Goal: Task Accomplishment & Management: Use online tool/utility

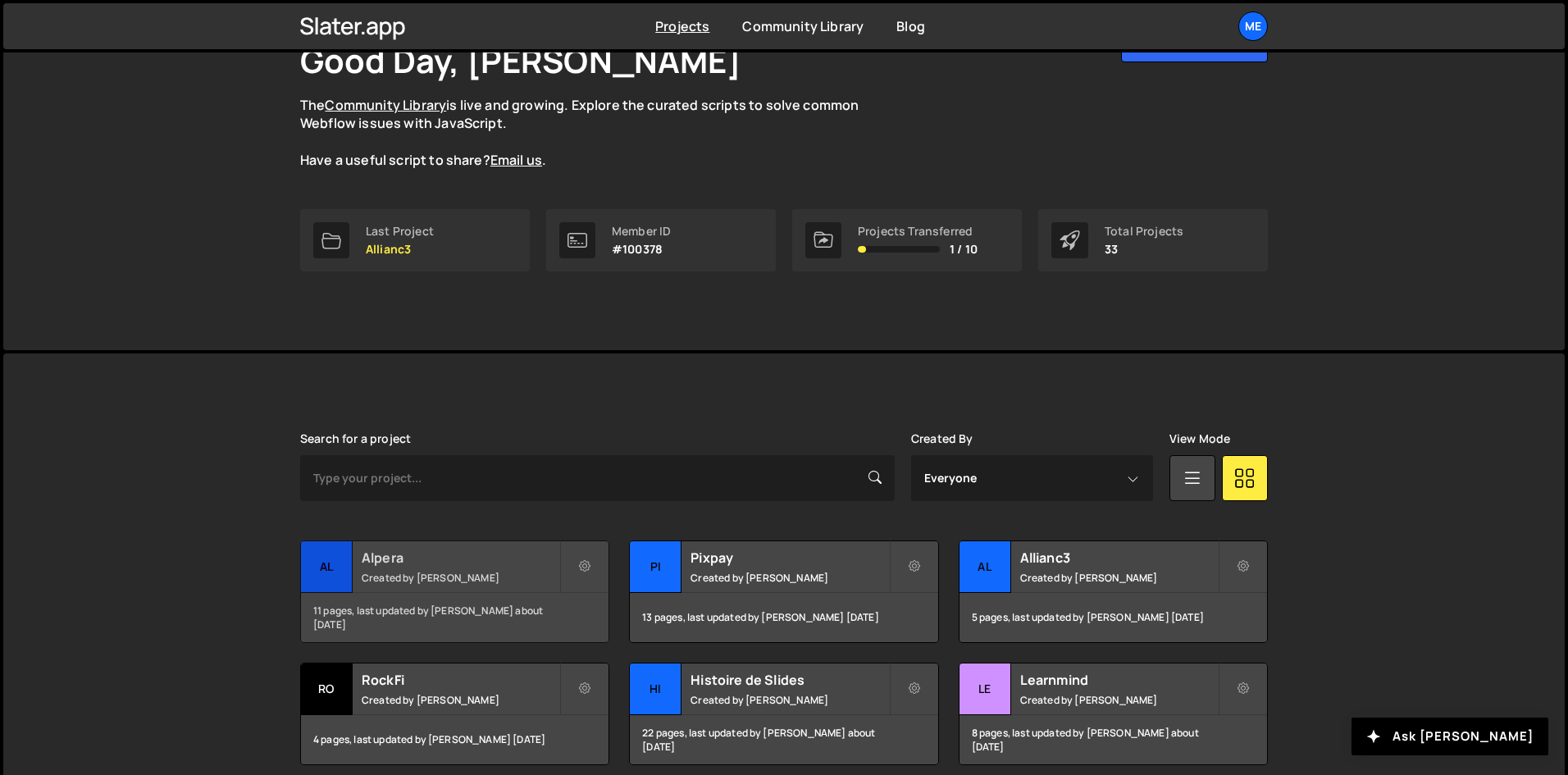
scroll to position [164, 0]
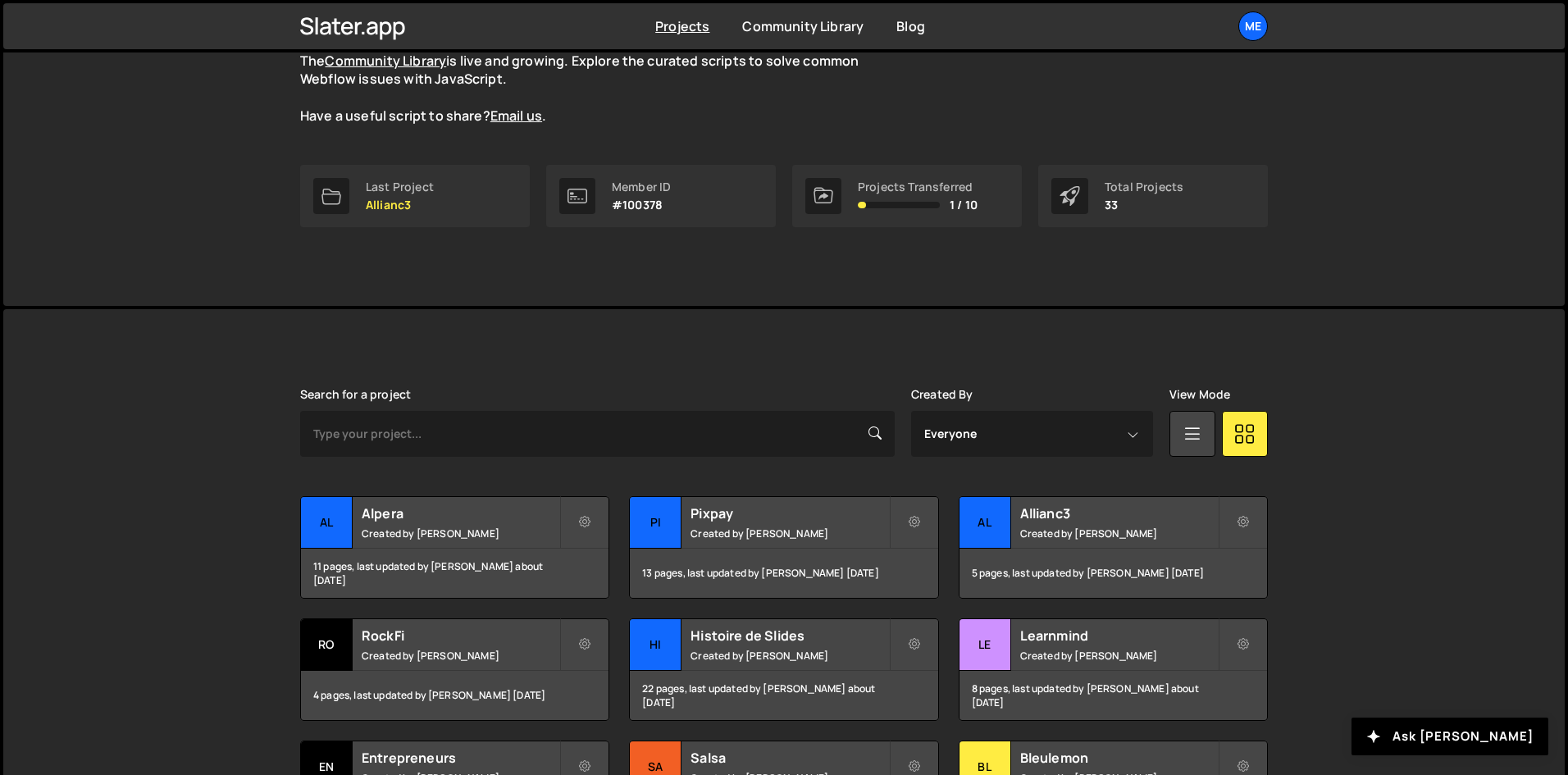
drag, startPoint x: 515, startPoint y: 469, endPoint x: 503, endPoint y: 480, distance: 16.3
click at [515, 469] on div "Search for a project Created By Everyone Alex Teillet View Mode Transfer Projec…" at bounding box center [784, 700] width 968 height 626
click at [480, 504] on div "Alpera Created by Alex Teillet" at bounding box center [455, 522] width 307 height 51
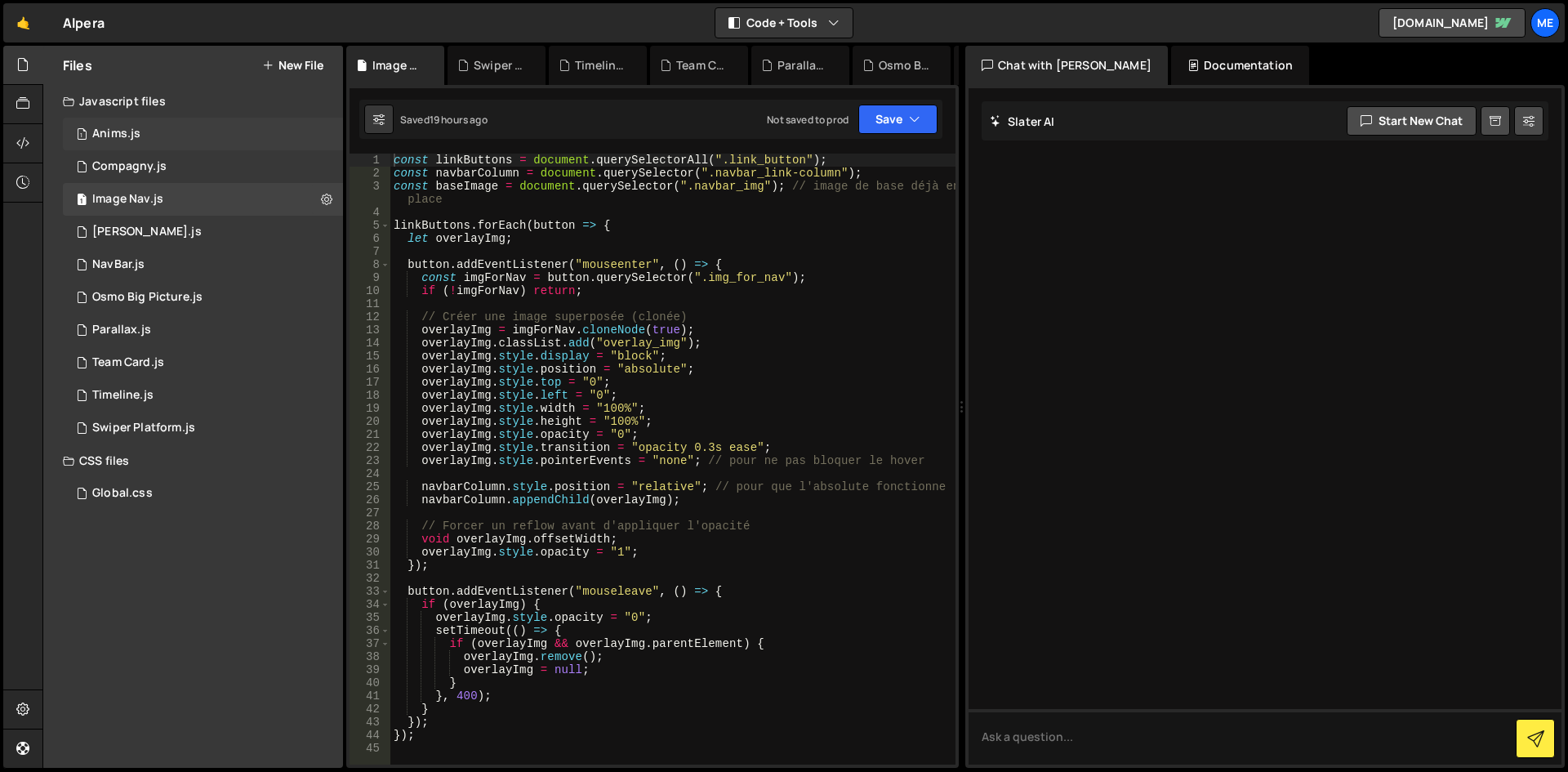
click at [178, 121] on div "1 Anims.js 0" at bounding box center [203, 134] width 280 height 33
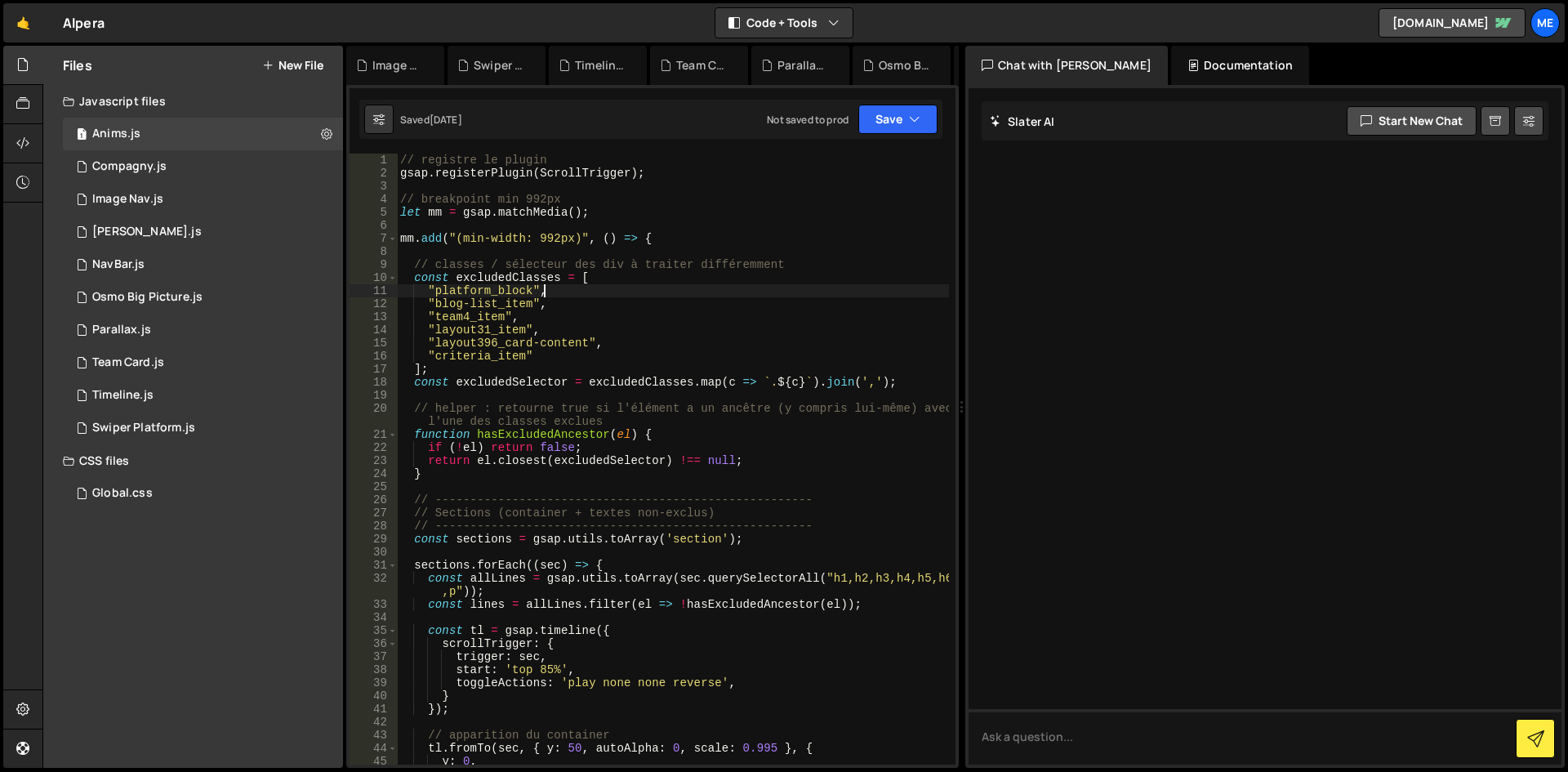
click at [708, 291] on div "// registre le plugin gsap . registerPlugin ( ScrollTrigger ) ; // breakpoint m…" at bounding box center [673, 472] width 552 height 637
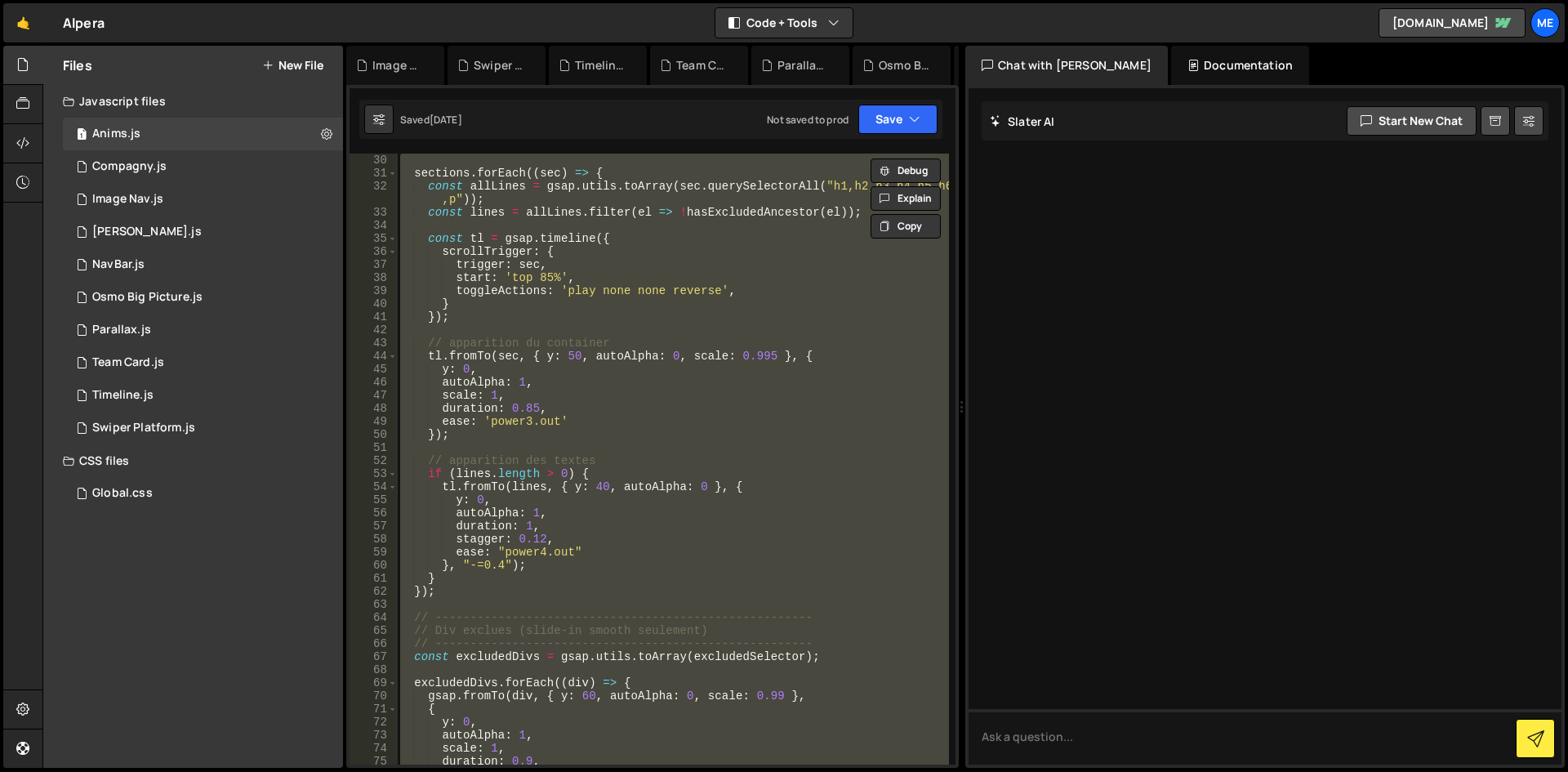
scroll to position [490, 0]
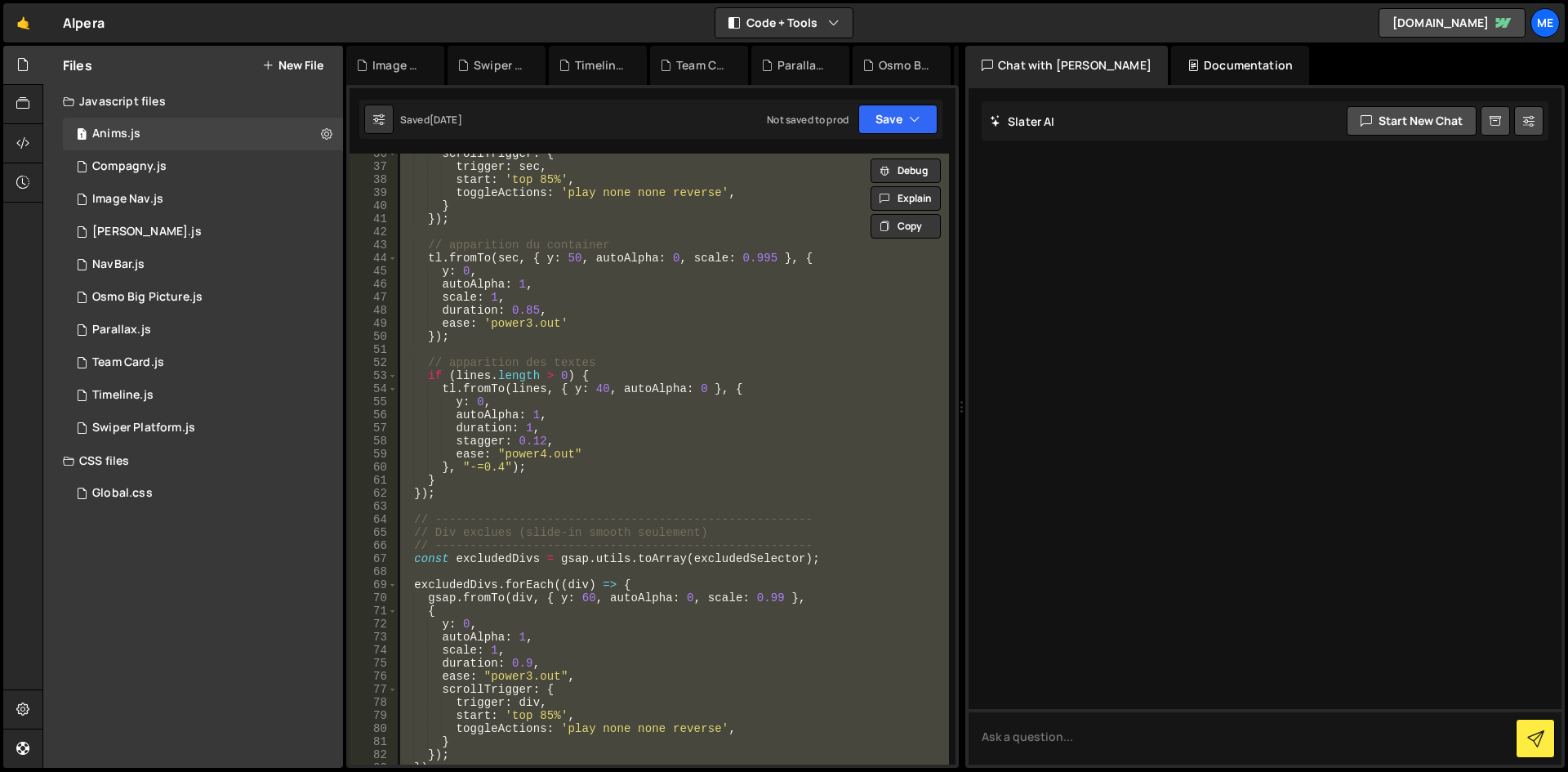
click at [646, 494] on div "scrollTrigger : { trigger : sec , start : 'top 85%' , toggleActions : 'play non…" at bounding box center [673, 459] width 552 height 611
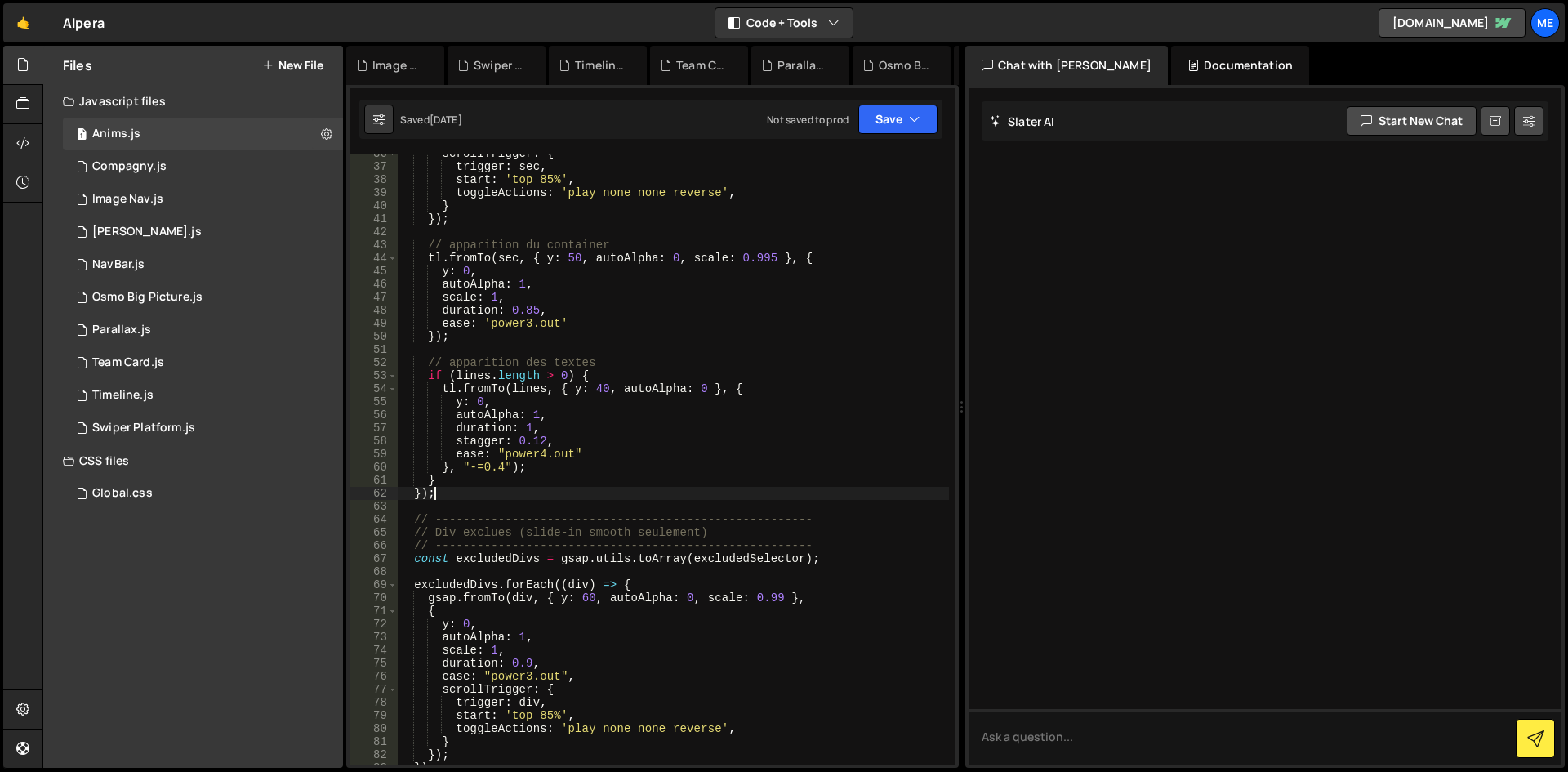
type textarea "}); // fin du matchMedia"
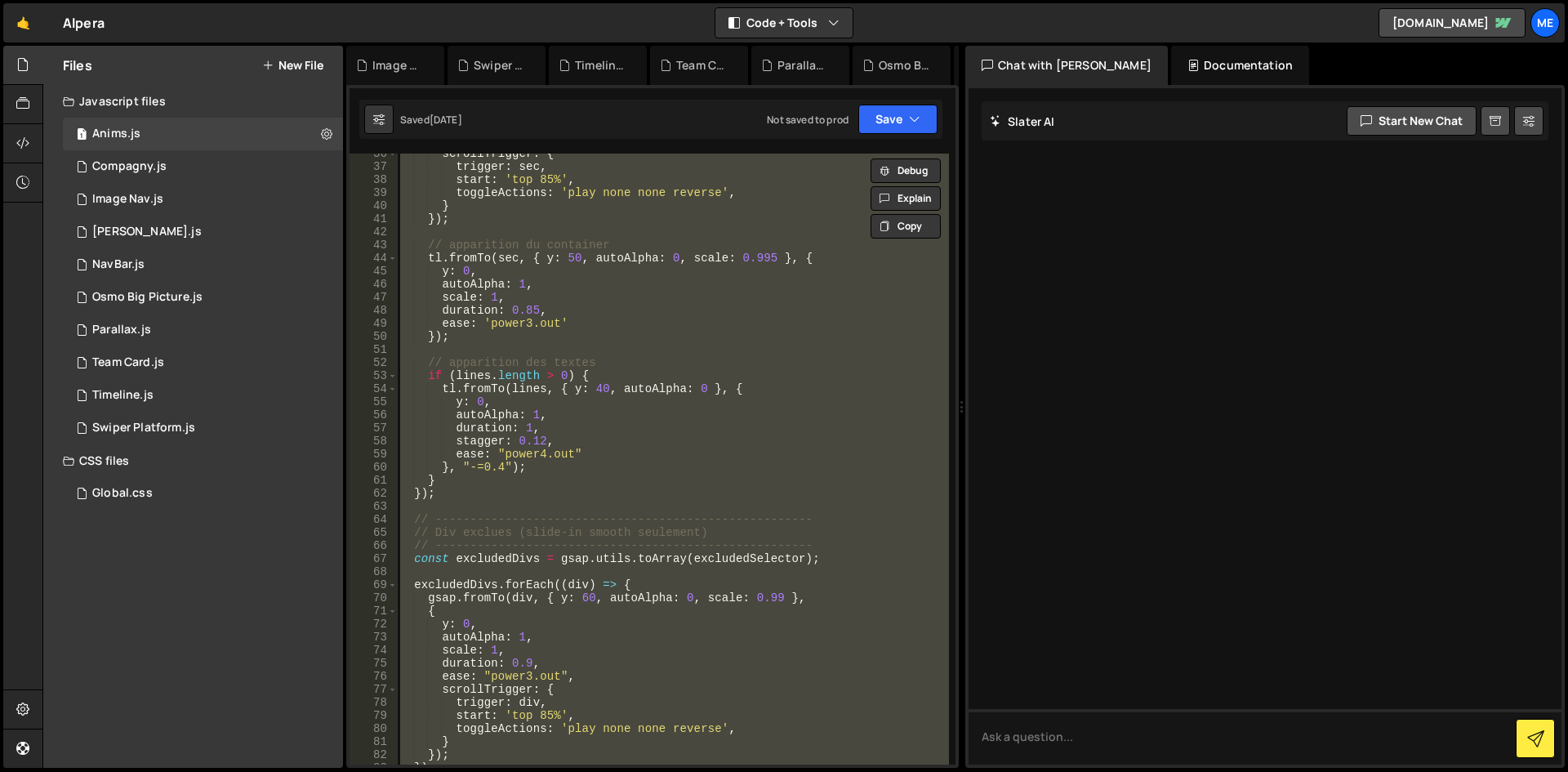
paste textarea
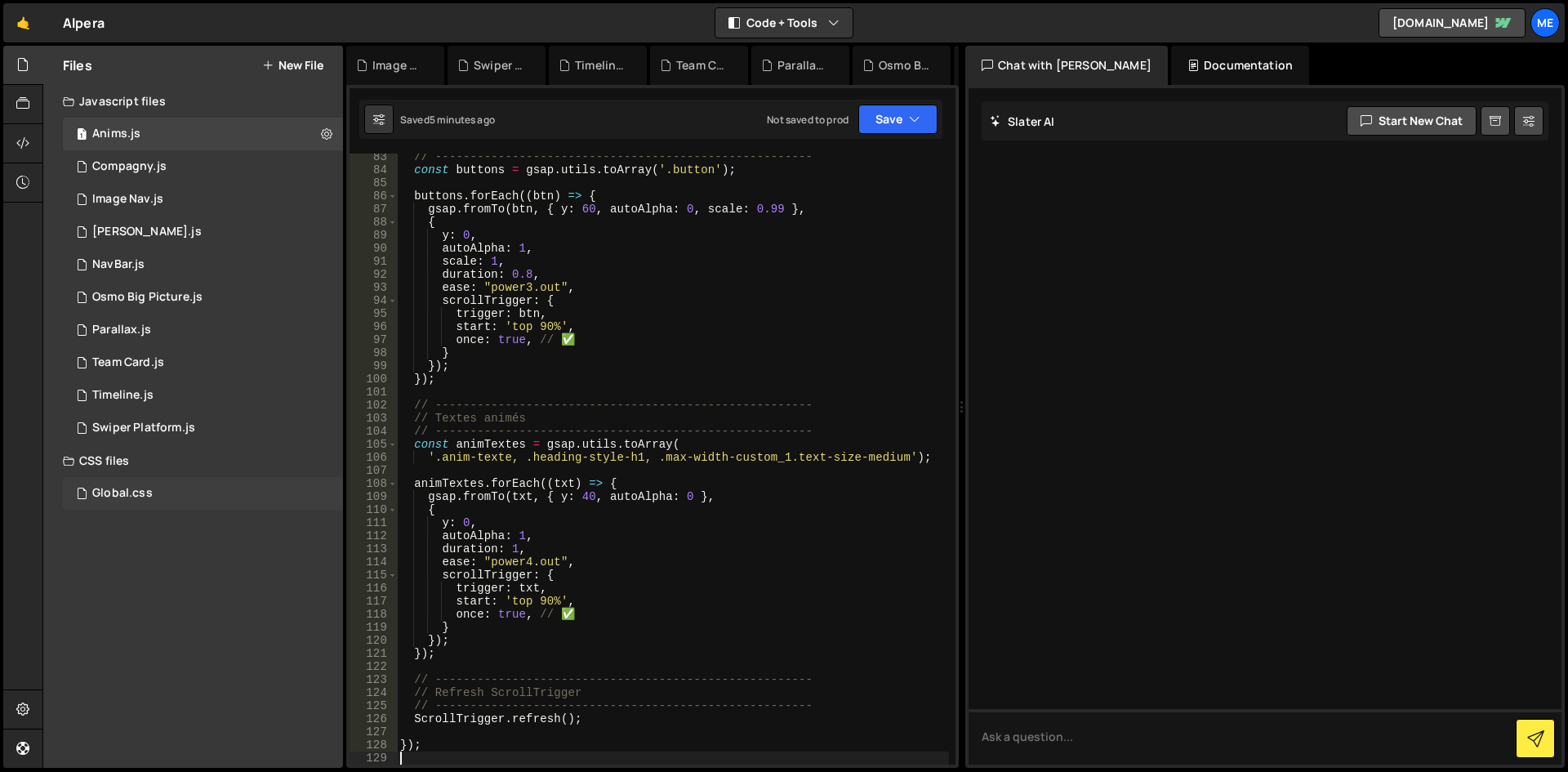
click at [159, 508] on div "Global.css 0" at bounding box center [203, 493] width 280 height 33
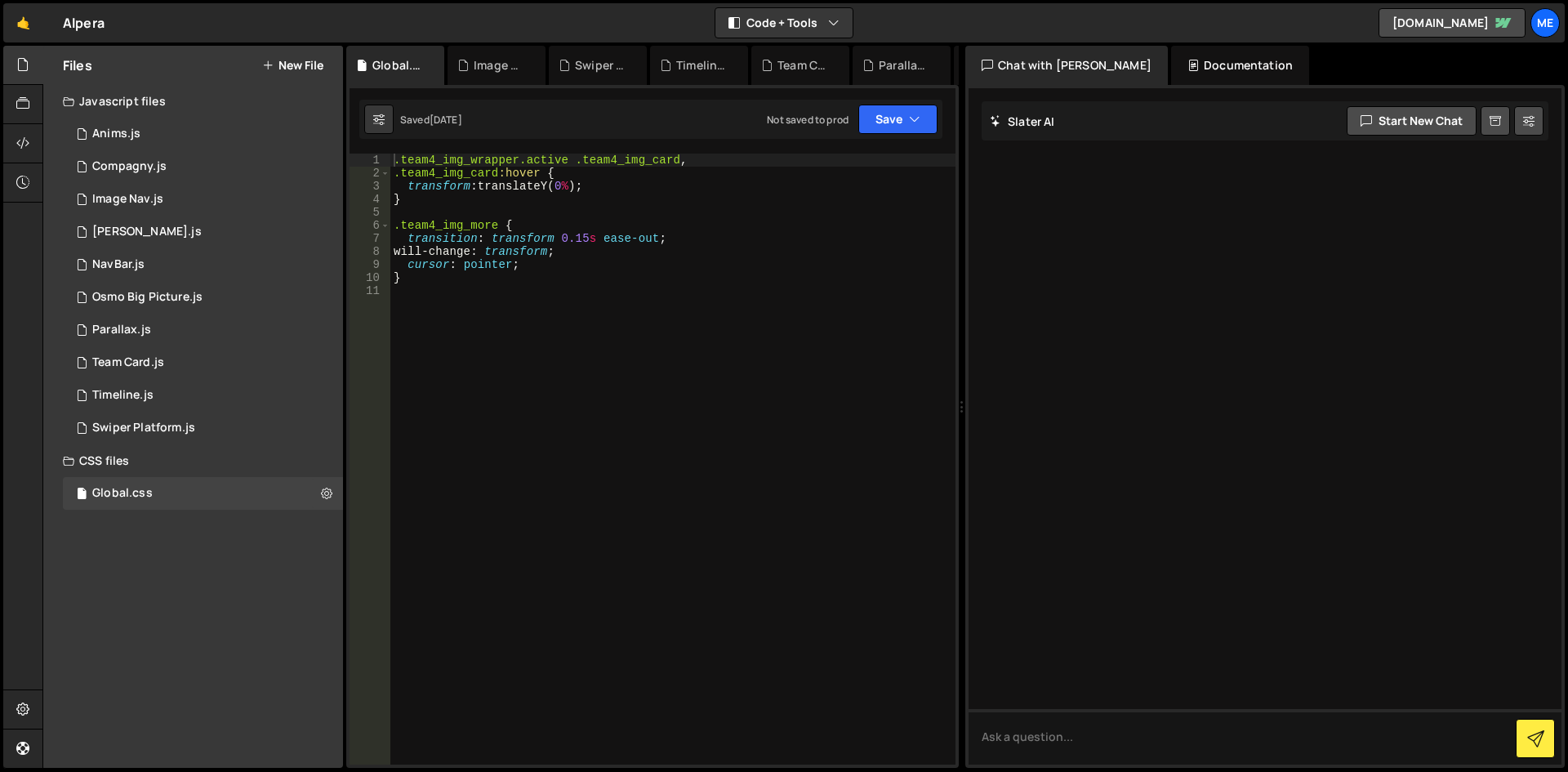
click at [571, 264] on div ".team4_img_wrapper.active .team4_img_card , .team4_img_card :hover { transform …" at bounding box center [673, 472] width 565 height 637
click at [579, 274] on div ".team4_img_wrapper.active .team4_img_card , .team4_img_card :hover { transform …" at bounding box center [673, 472] width 565 height 637
type textarea "}"
paste textarea "[PERSON_NAME][EMAIL_ADDRESS][PERSON_NAME][DOMAIN_NAME]"
type textarea "[PERSON_NAME][EMAIL_ADDRESS][PERSON_NAME][DOMAIN_NAME]"
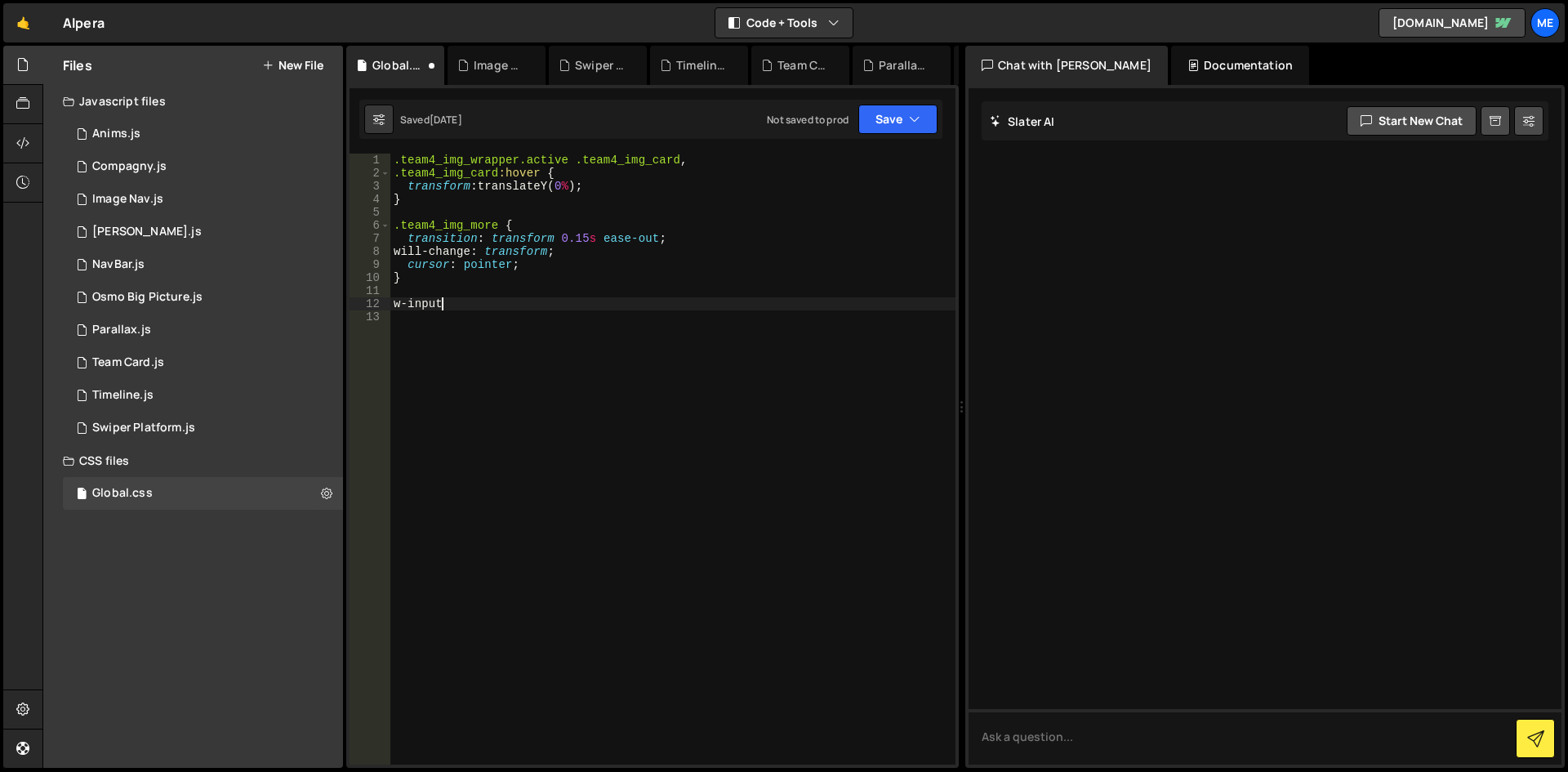
scroll to position [0, 2]
type textarea "w-input{]"
type textarea "w-input{}"
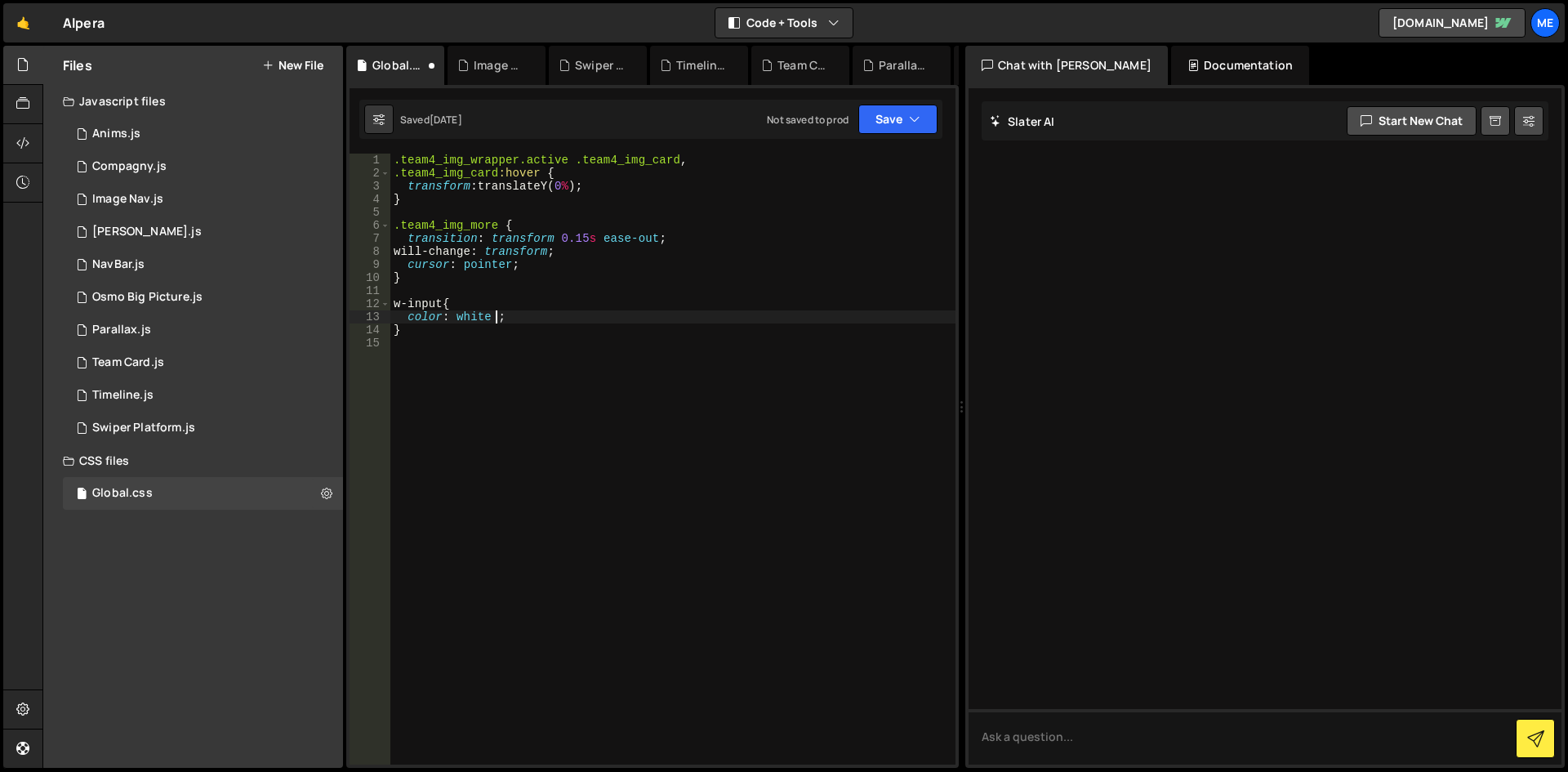
type textarea "color: white !;"
click at [647, 469] on div ".team4_img_wrapper.active .team4_img_card , .team4_img_card :hover { transform …" at bounding box center [673, 472] width 565 height 637
click at [394, 306] on div ".team4_img_wrapper.active .team4_img_card , .team4_img_card :hover { transform …" at bounding box center [673, 472] width 565 height 637
type textarea ".w-input {"
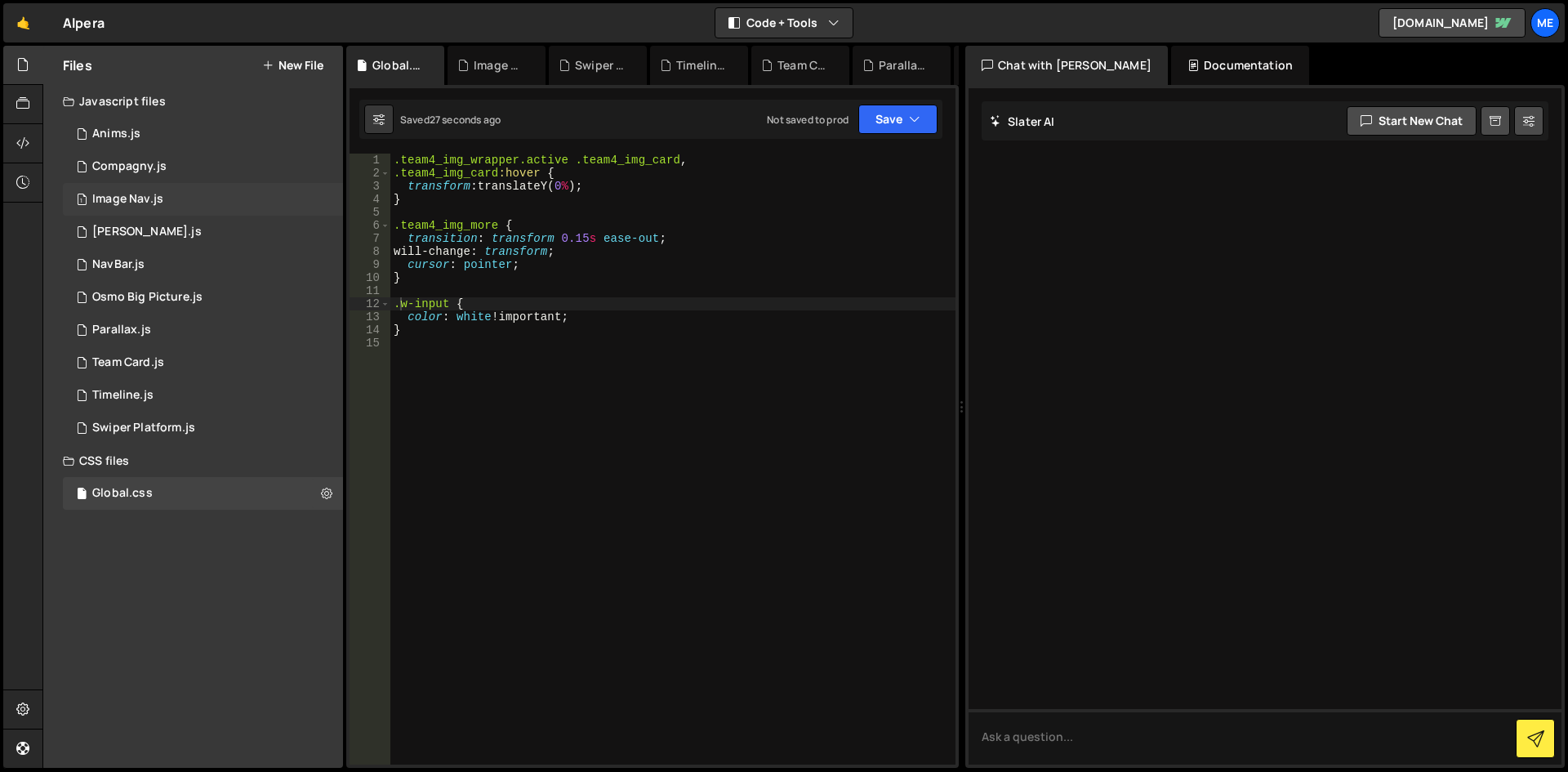
click at [234, 193] on div "1 Image Nav.js 0" at bounding box center [203, 199] width 280 height 33
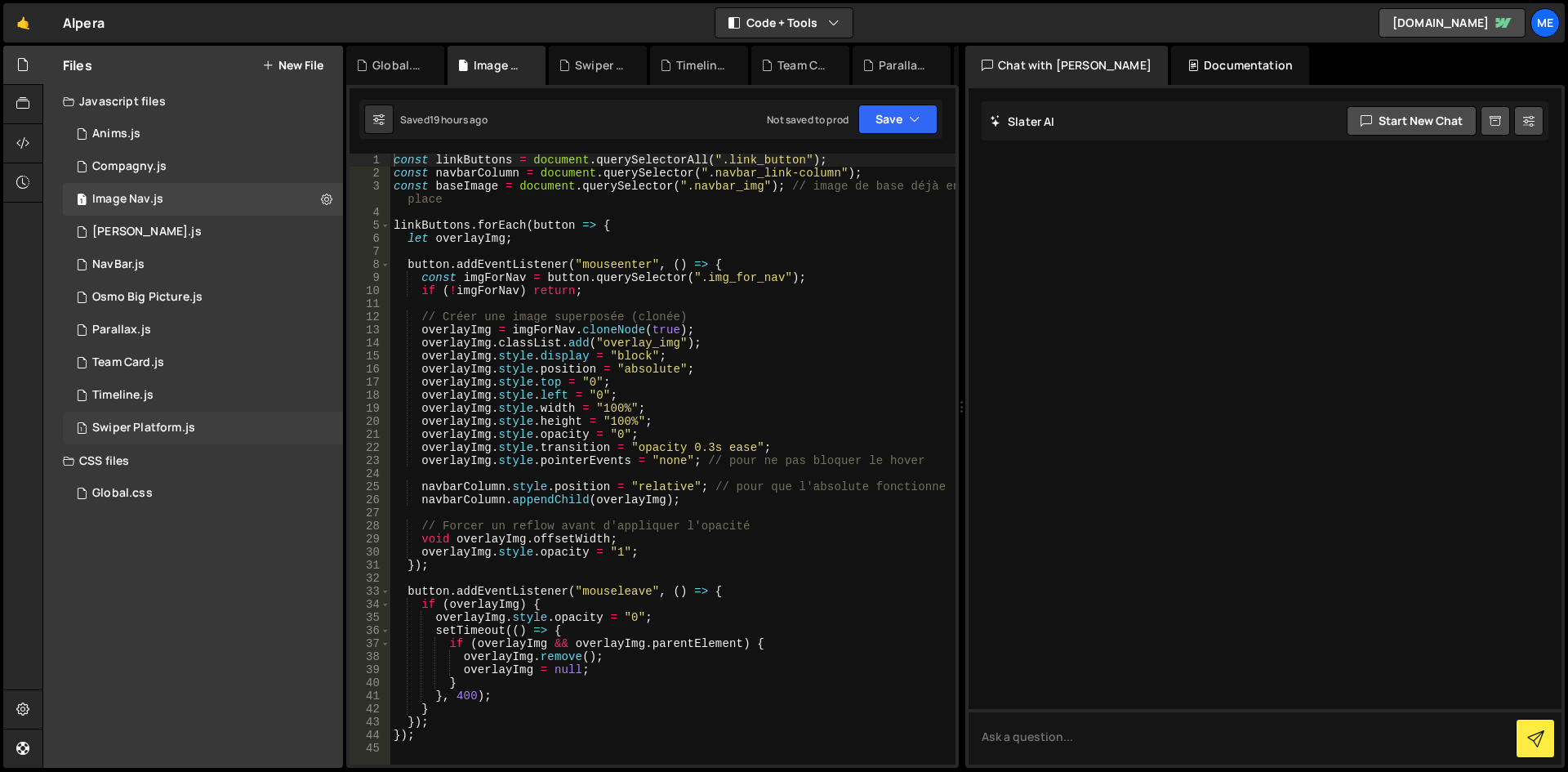
click at [129, 431] on div "Swiper Platform.js" at bounding box center [144, 428] width 102 height 15
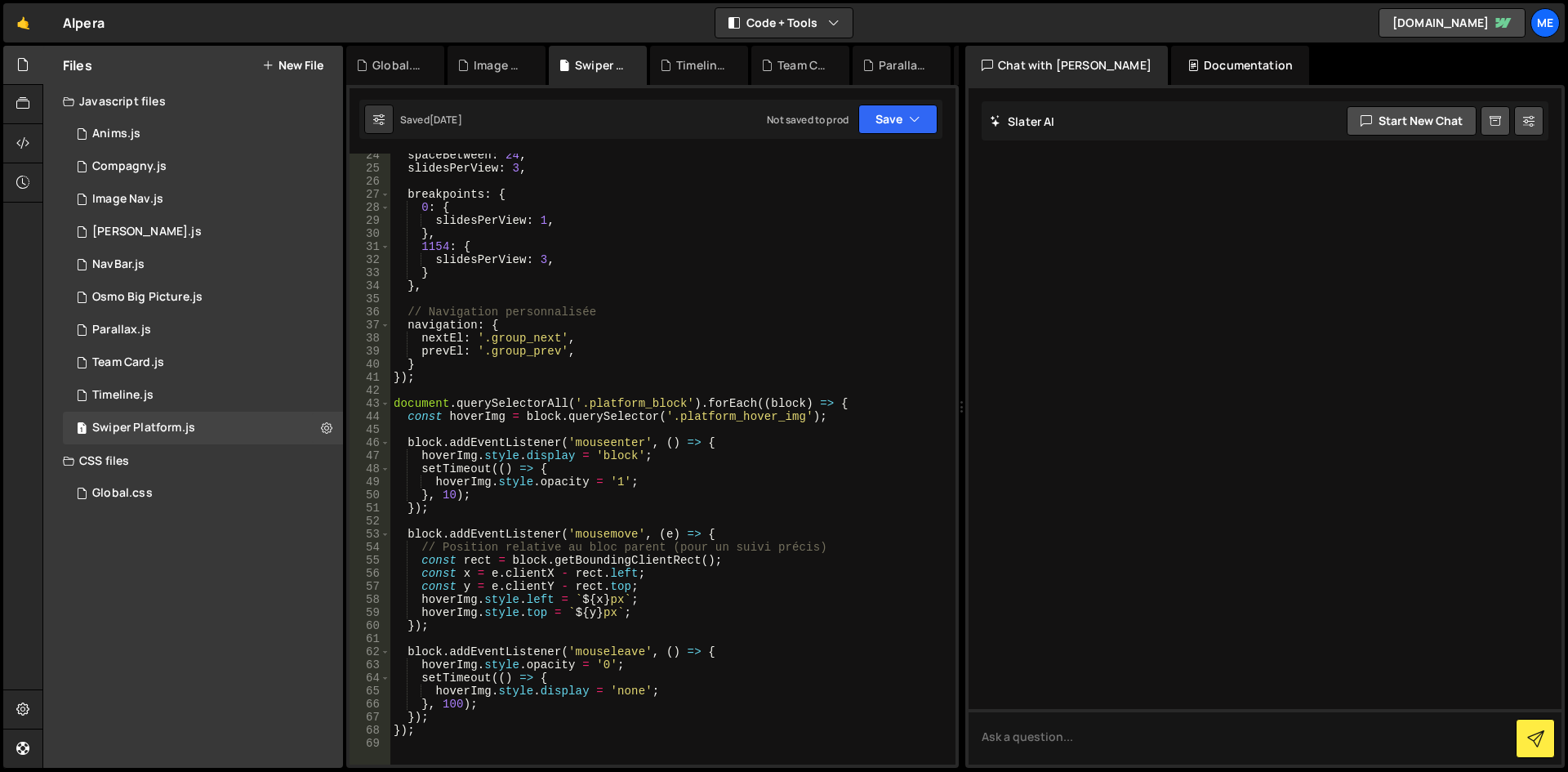
scroll to position [306, 0]
drag, startPoint x: 477, startPoint y: 721, endPoint x: 455, endPoint y: 679, distance: 47.4
click at [455, 679] on div "spaceBetween : 24 , slidesPerView : 3 , breakpoints : { 0 : { slidesPerView : 1…" at bounding box center [670, 466] width 559 height 637
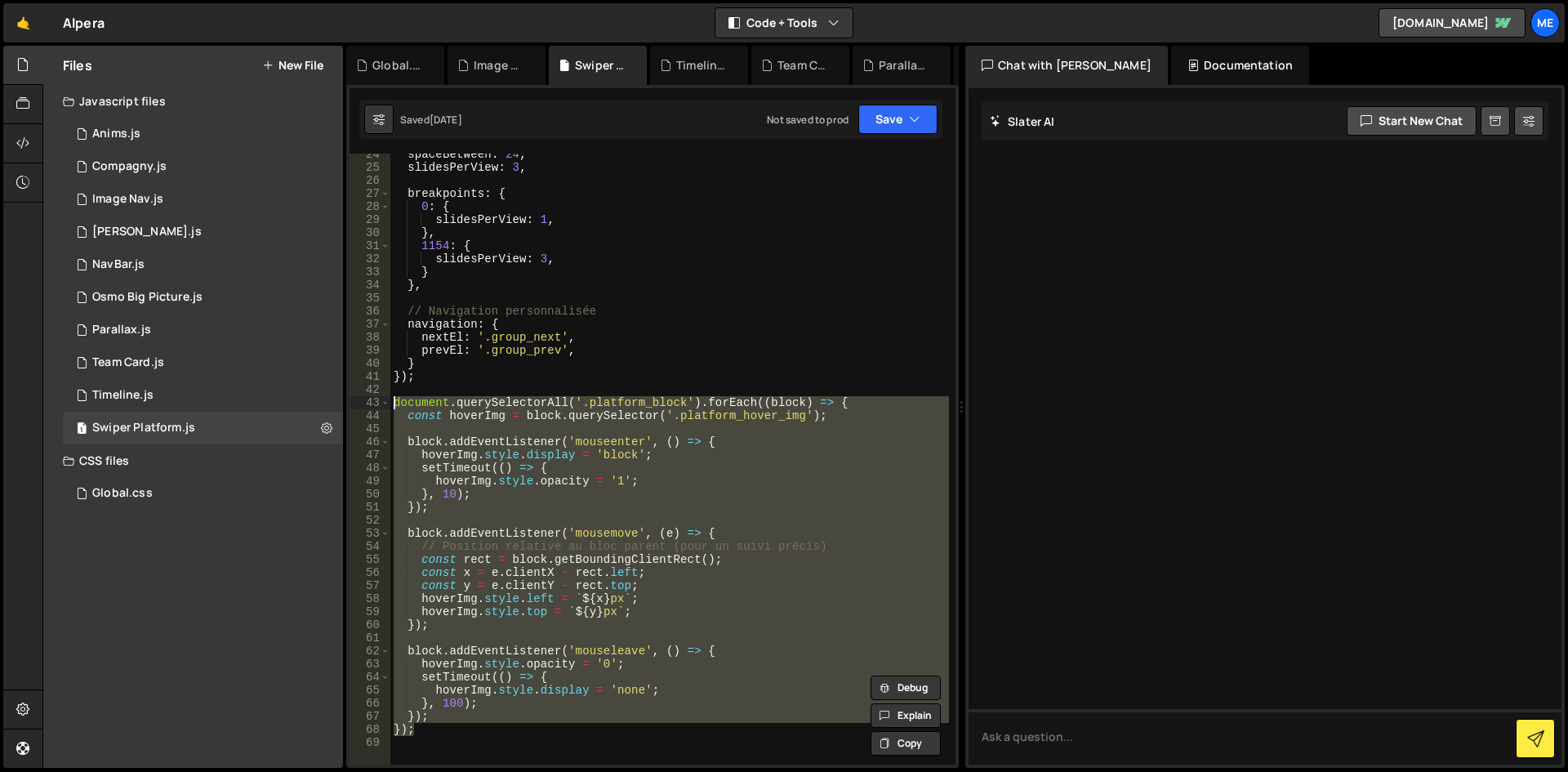
drag, startPoint x: 448, startPoint y: 728, endPoint x: 357, endPoint y: 378, distance: 361.6
click at [359, 399] on div "setTimeout(() => { hoverImg.style.display = 'none'; 24 25 26 27 28 29 30 31 32 …" at bounding box center [652, 459] width 606 height 611
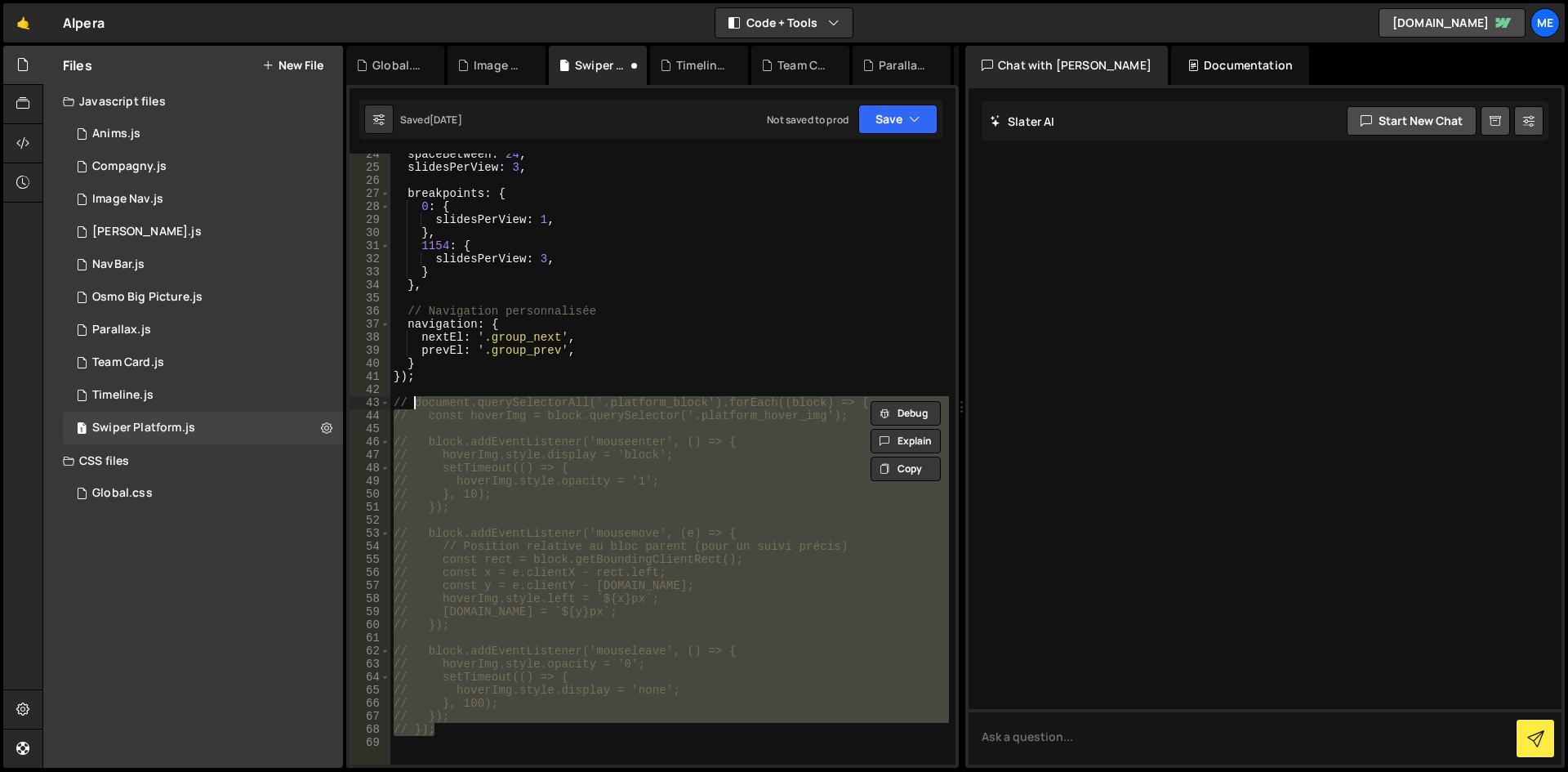
type textarea "// document.querySelectorAll('.platform_block').forEach((block) => {"
